Goal: Find specific page/section: Find specific page/section

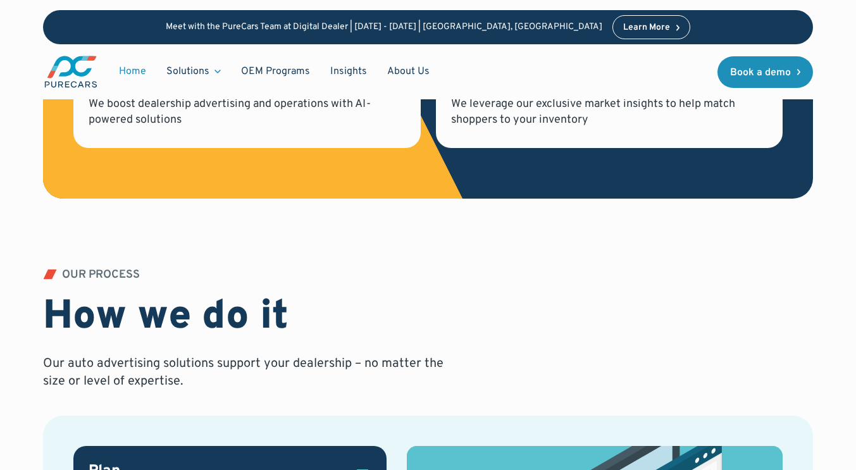
scroll to position [1075, 0]
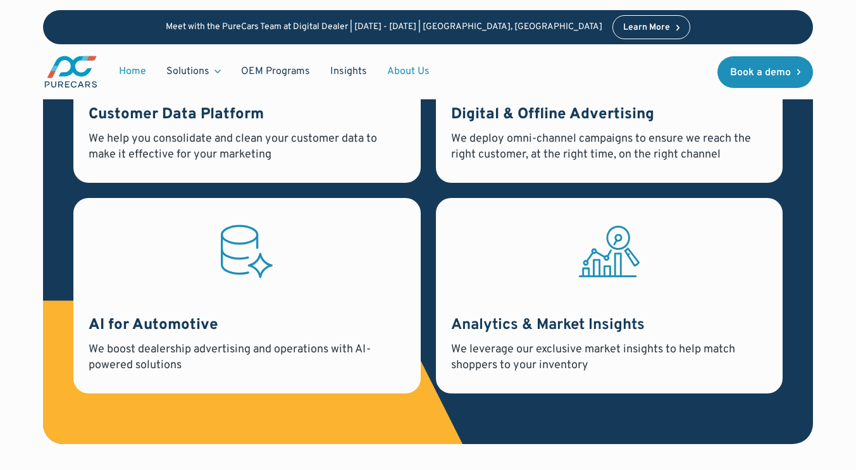
click at [408, 71] on link "About Us" at bounding box center [408, 71] width 63 height 24
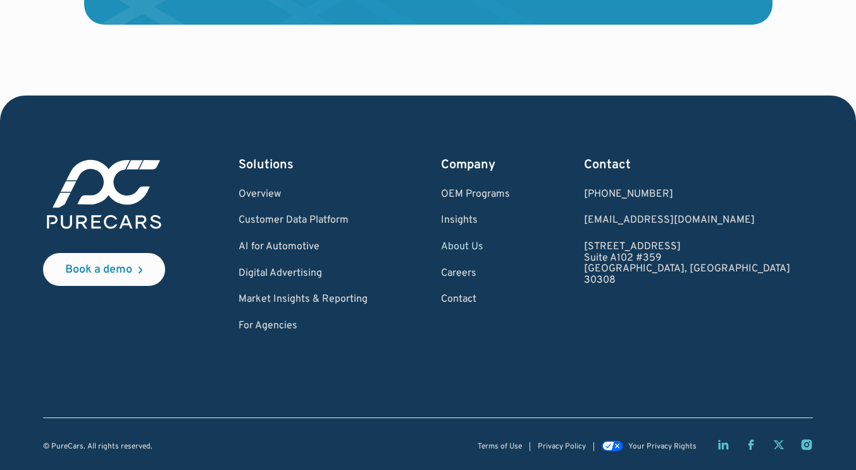
scroll to position [3560, 0]
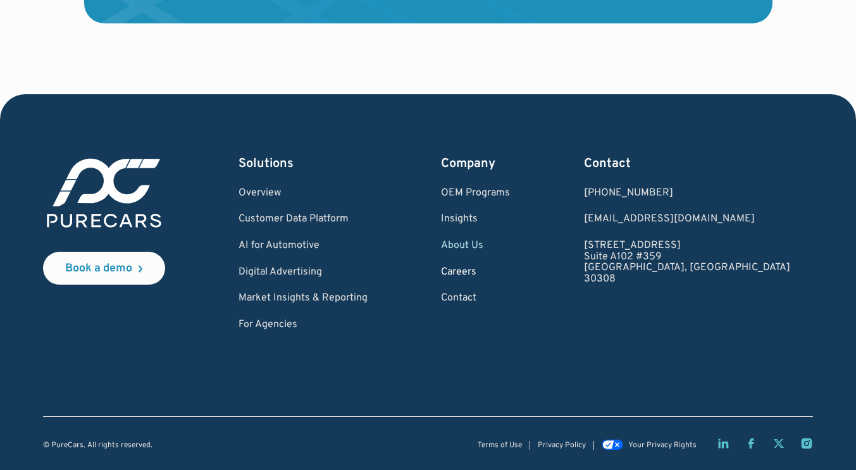
click at [507, 275] on link "Careers" at bounding box center [475, 272] width 69 height 11
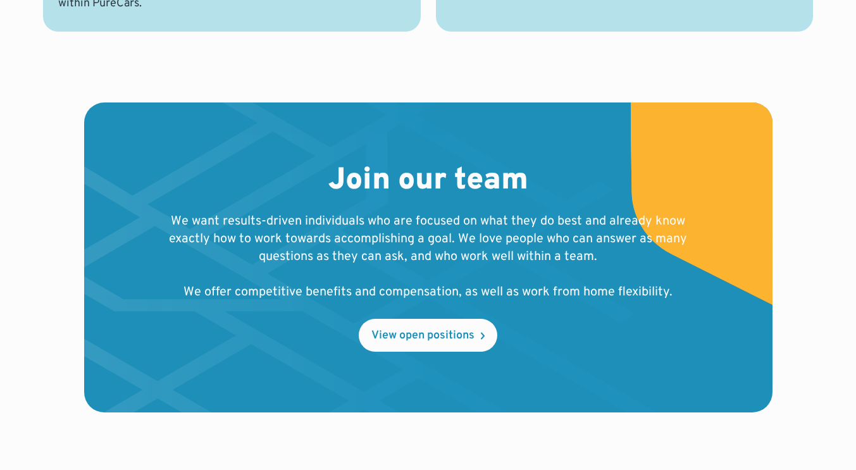
scroll to position [1391, 0]
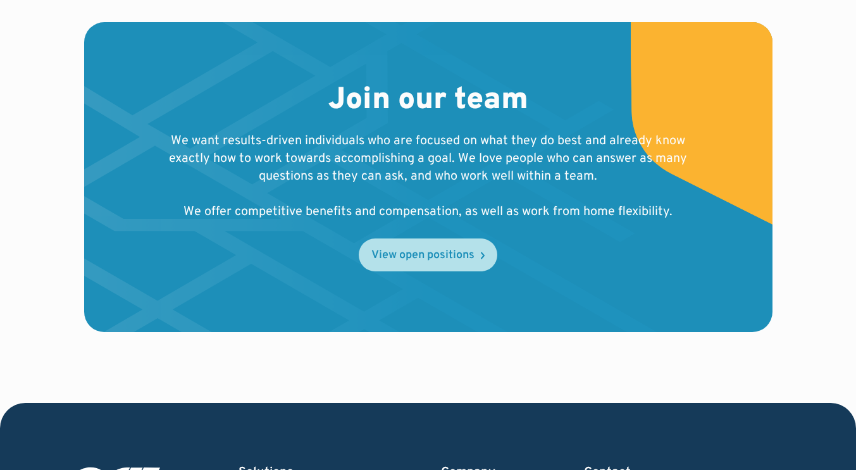
click at [414, 259] on div "View open positions" at bounding box center [422, 255] width 103 height 11
